Goal: Task Accomplishment & Management: Manage account settings

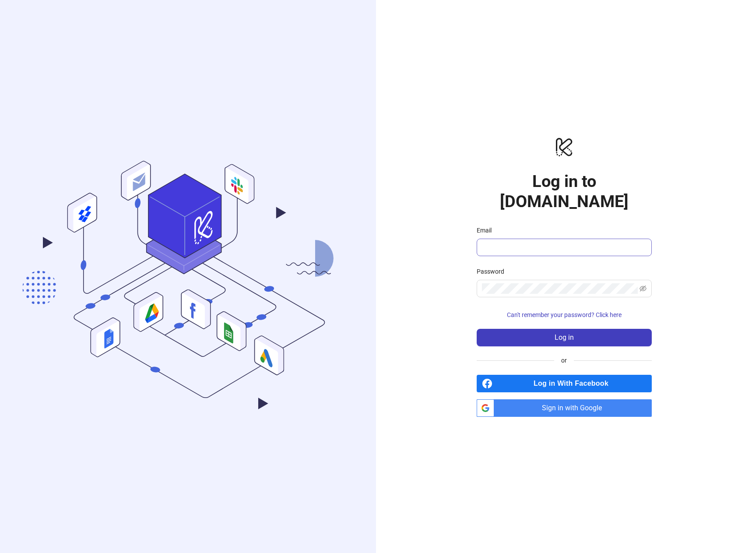
click at [501, 239] on span at bounding box center [564, 248] width 175 height 18
click at [579, 157] on icon "logo/logo-mobile" at bounding box center [564, 146] width 175 height 21
click at [649, 117] on div "logo/logo-mobile Log in to Kitchn.io Email Password Can't remember your passwor…" at bounding box center [564, 276] width 376 height 553
click at [566, 399] on span "Sign in with Google" at bounding box center [575, 408] width 154 height 18
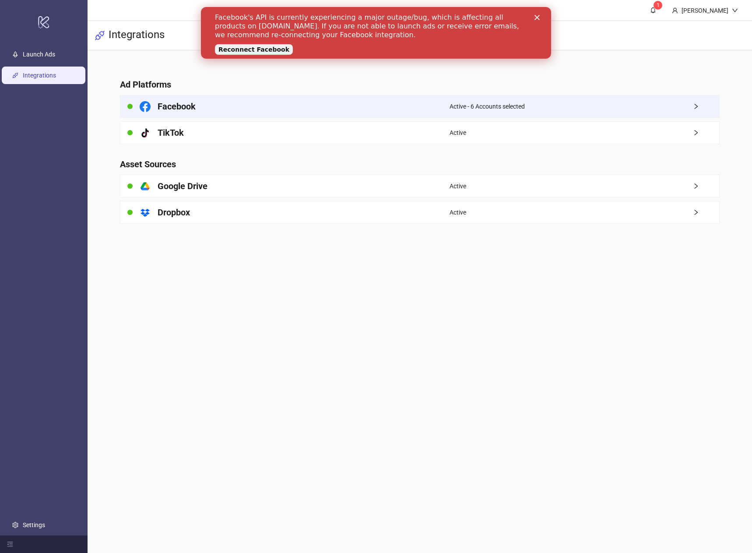
click at [637, 107] on div "Active - 6 Accounts selected" at bounding box center [584, 106] width 269 height 22
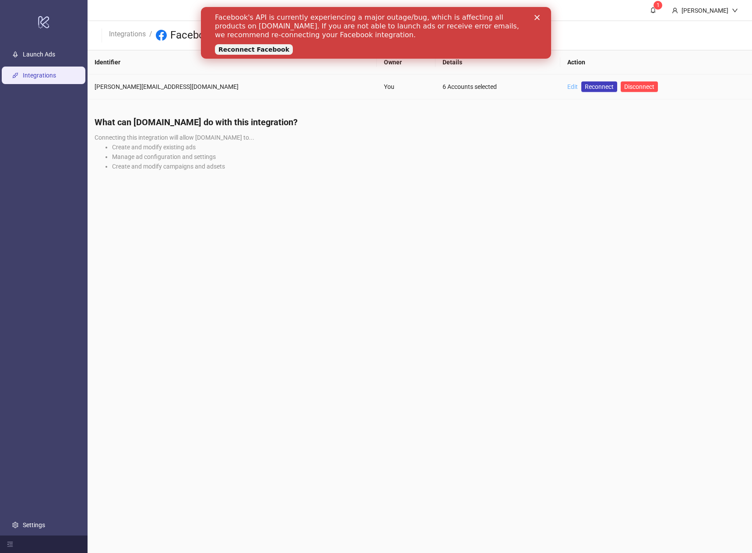
click at [567, 86] on link "Edit" at bounding box center [572, 86] width 11 height 7
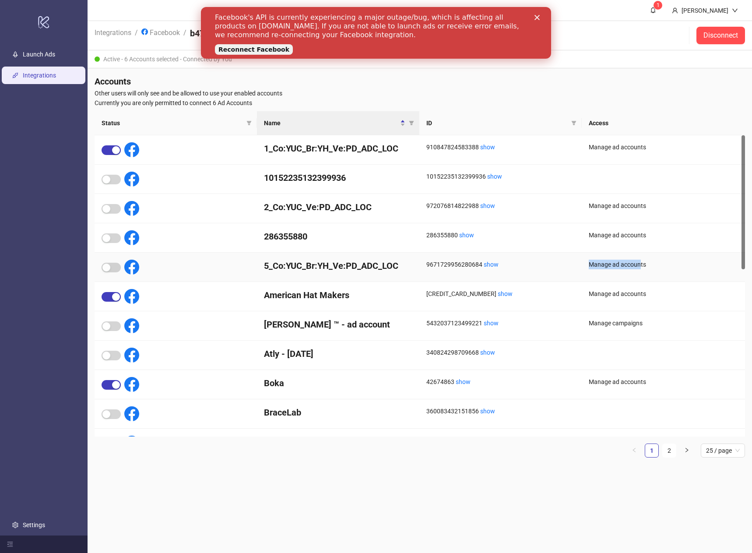
drag, startPoint x: 640, startPoint y: 270, endPoint x: 506, endPoint y: 264, distance: 134.0
click at [532, 263] on div "5_Co:YUC_Br:YH_Ve:PD_ADC_LOC 9671729956280684 show Manage ad accounts" at bounding box center [420, 267] width 650 height 29
click at [496, 266] on link "show" at bounding box center [491, 264] width 15 height 7
click at [679, 450] on ul "1 2 25 / page" at bounding box center [420, 450] width 650 height 14
click at [685, 451] on icon "right" at bounding box center [686, 449] width 5 height 5
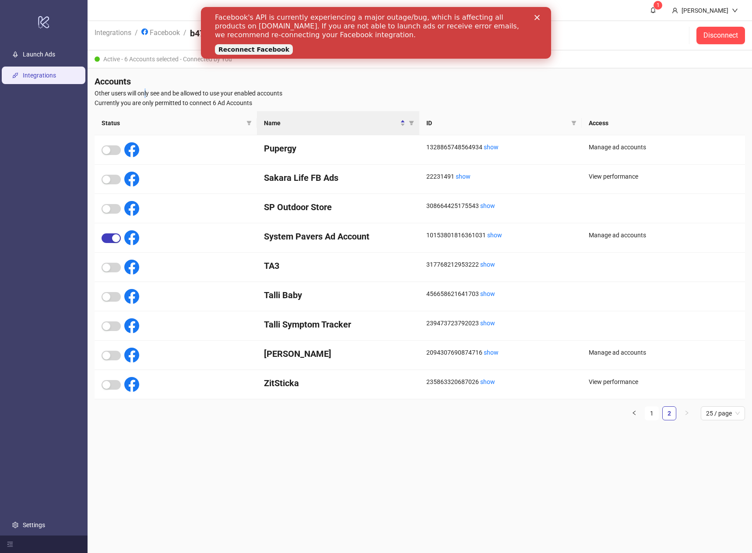
click at [147, 94] on span "Other users will only see and be allowed to use your enabled accounts" at bounding box center [420, 93] width 650 height 10
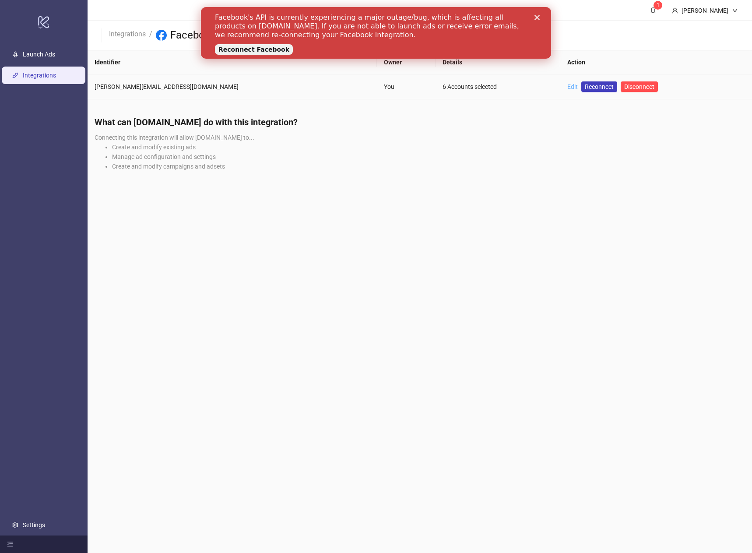
click at [567, 88] on link "Edit" at bounding box center [572, 86] width 11 height 7
click at [585, 86] on span "Reconnect" at bounding box center [599, 87] width 29 height 10
click at [567, 87] on link "Edit" at bounding box center [572, 86] width 11 height 7
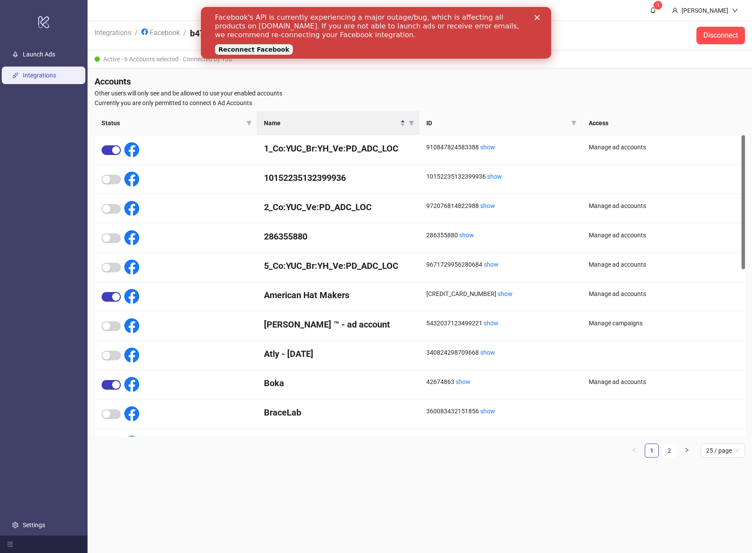
click at [33, 72] on link "Integrations" at bounding box center [39, 75] width 33 height 7
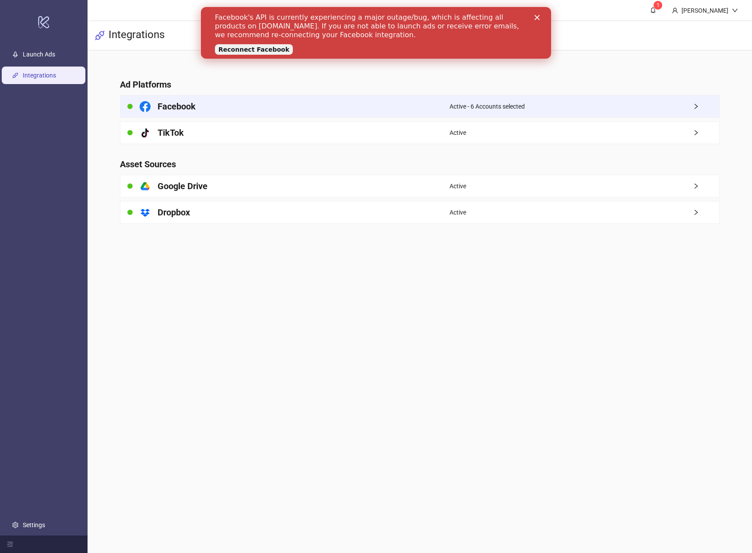
click at [495, 108] on span "Active - 6 Accounts selected" at bounding box center [487, 107] width 75 height 10
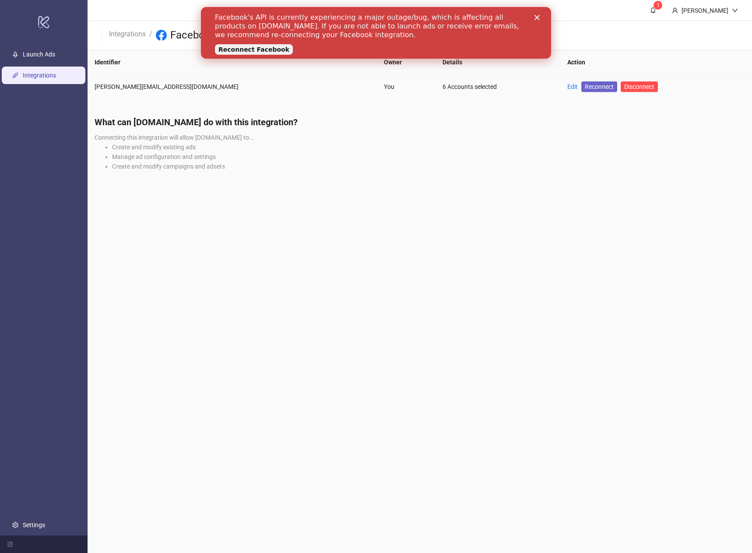
click at [585, 88] on span "Reconnect" at bounding box center [599, 87] width 29 height 10
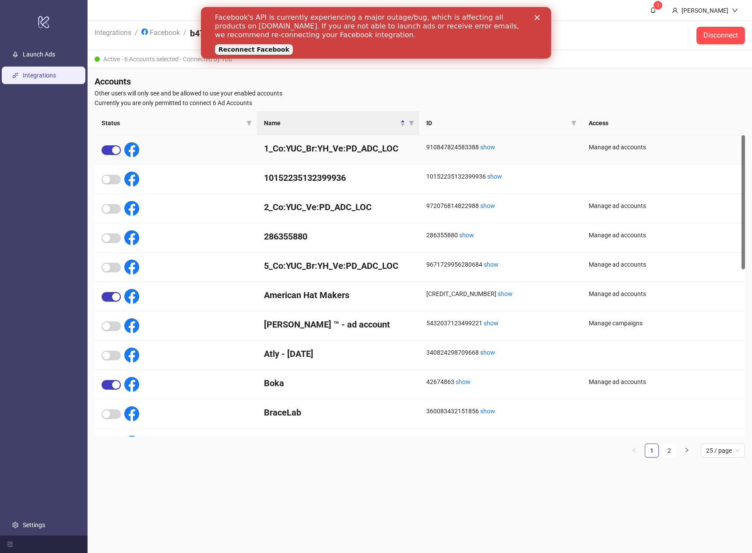
drag, startPoint x: 751, startPoint y: 149, endPoint x: 555, endPoint y: 152, distance: 196.6
click at [555, 152] on div "910847824583388 show" at bounding box center [500, 149] width 162 height 29
click at [491, 147] on link "show" at bounding box center [487, 147] width 15 height 7
click at [276, 96] on span "Other users will only see and be allowed to use your enabled accounts" at bounding box center [420, 93] width 650 height 10
click at [536, 12] on div "Facebook's API is currently experiencing a major outage/bug, which is affecting…" at bounding box center [376, 33] width 322 height 45
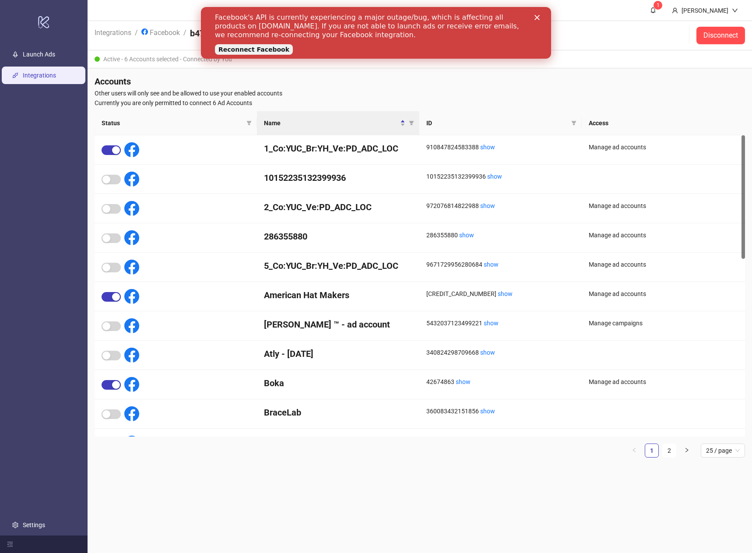
click at [536, 14] on div "Facebook's API is currently experiencing a major outage/bug, which is affecting…" at bounding box center [376, 33] width 322 height 45
